Goal: Information Seeking & Learning: Learn about a topic

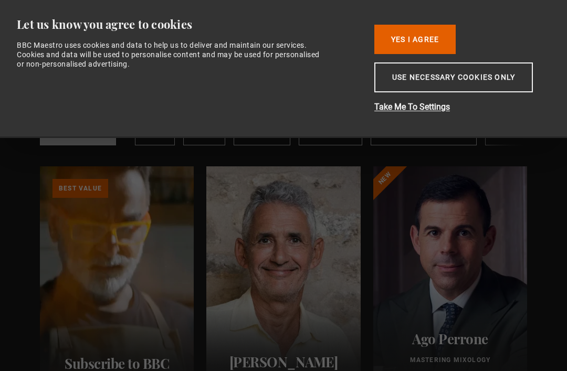
click at [426, 34] on button "Yes I Agree" at bounding box center [414, 39] width 81 height 29
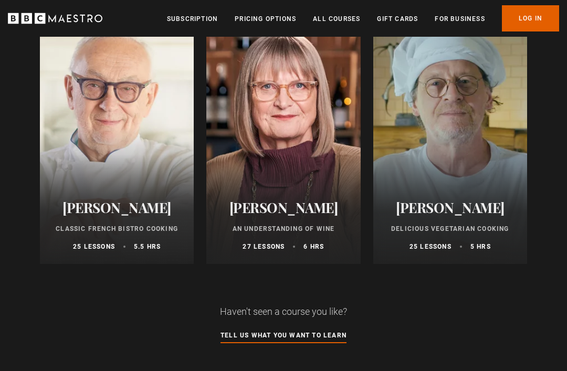
scroll to position [683, 0]
click at [289, 339] on link "Tell us what you want to learn" at bounding box center [283, 336] width 126 height 12
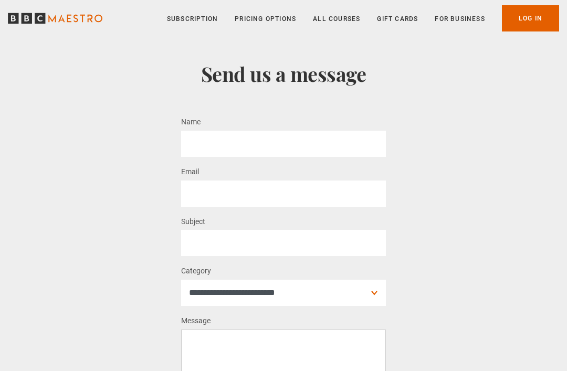
click at [338, 23] on link "All Courses" at bounding box center [336, 19] width 47 height 10
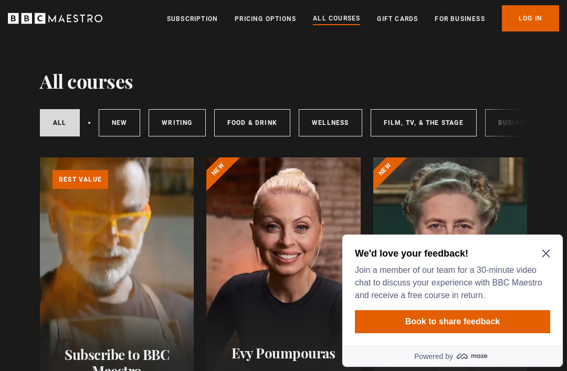
scroll to position [14, 0]
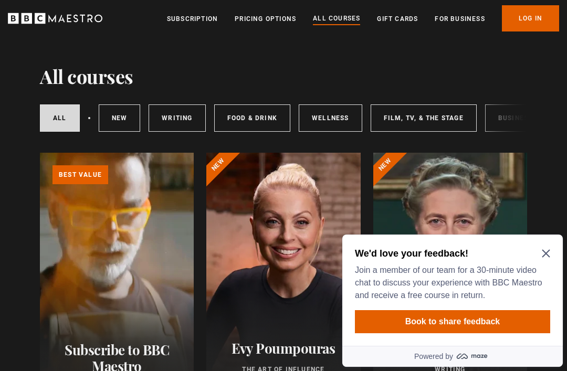
click at [259, 118] on link "Food & Drink" at bounding box center [252, 117] width 76 height 27
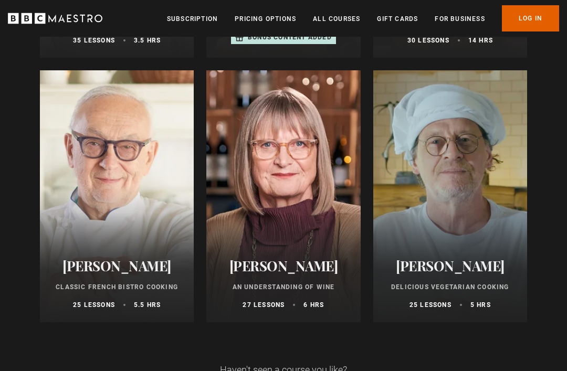
scroll to position [625, 0]
click at [138, 214] on div at bounding box center [117, 196] width 154 height 252
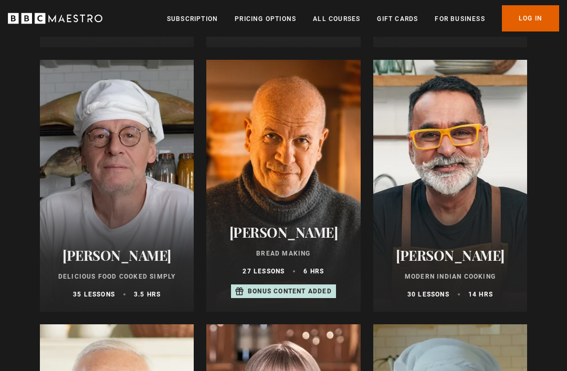
scroll to position [367, 0]
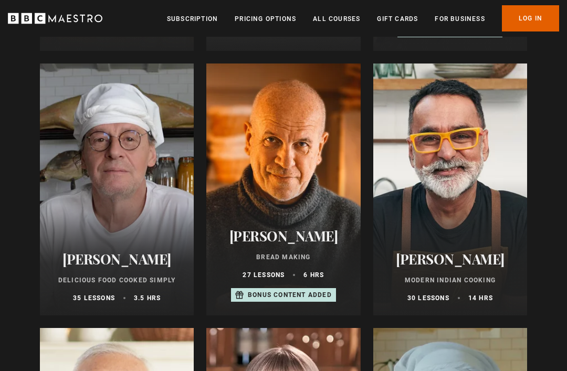
click at [454, 173] on div at bounding box center [450, 190] width 154 height 252
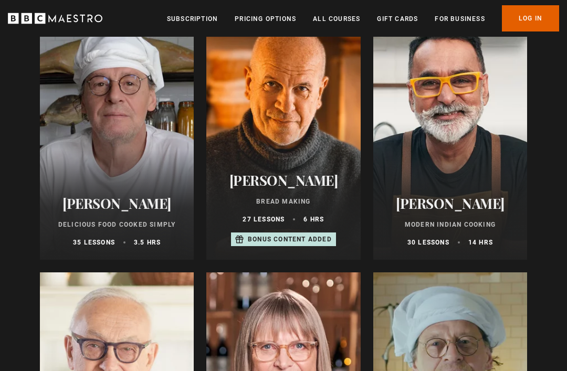
scroll to position [422, 0]
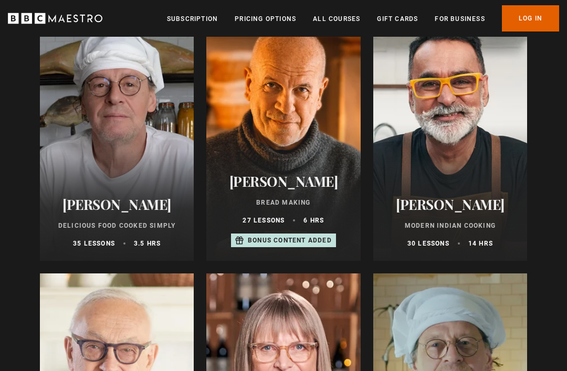
click at [113, 135] on div at bounding box center [117, 135] width 154 height 252
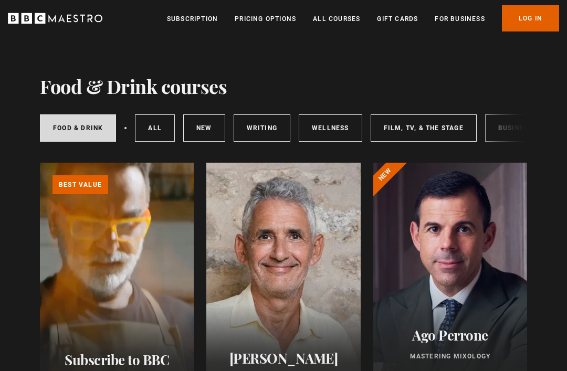
scroll to position [0, 0]
click at [159, 130] on link "All courses" at bounding box center [155, 127] width 40 height 27
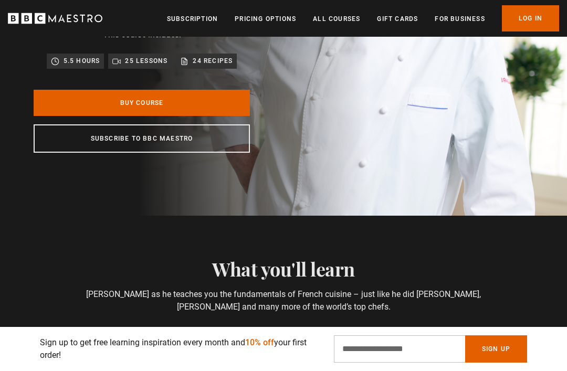
scroll to position [166, 0]
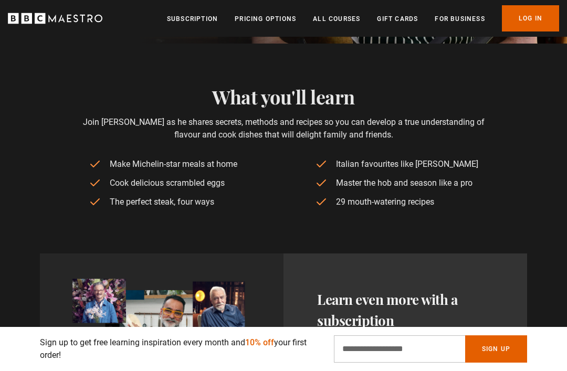
scroll to position [318, 0]
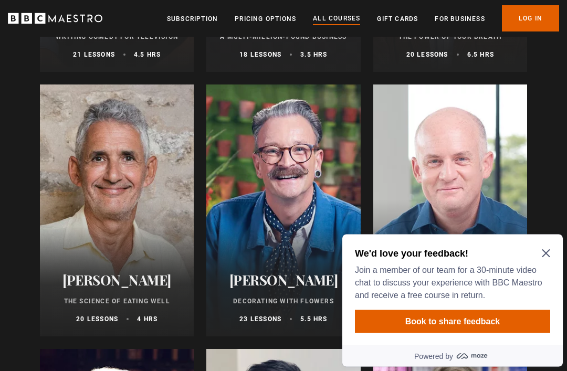
scroll to position [1405, 0]
click at [547, 253] on icon "Close Maze Prompt" at bounding box center [546, 254] width 8 height 8
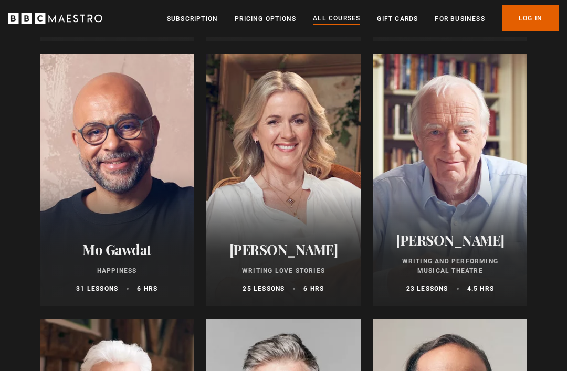
scroll to position [1965, 0]
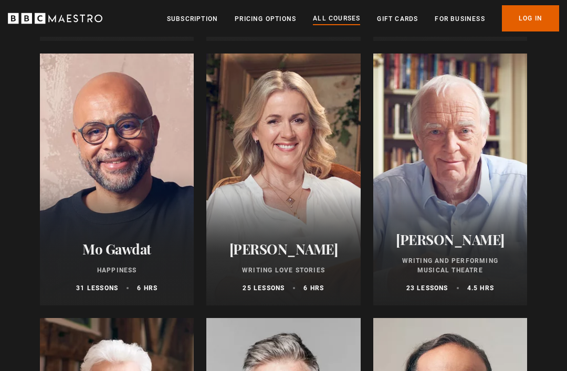
click at [131, 203] on div at bounding box center [117, 180] width 154 height 252
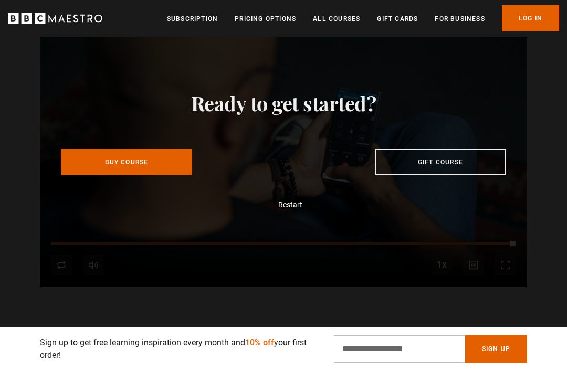
scroll to position [0, 2124]
